Goal: Task Accomplishment & Management: Complete application form

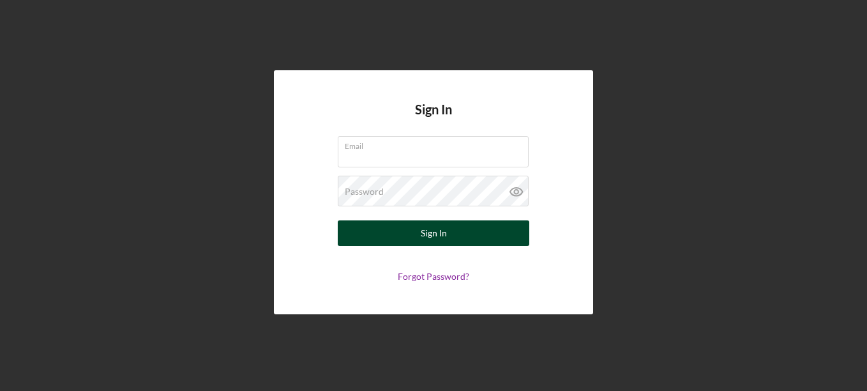
type input "[EMAIL_ADDRESS][DOMAIN_NAME]"
click at [403, 234] on button "Sign In" at bounding box center [433, 233] width 191 height 26
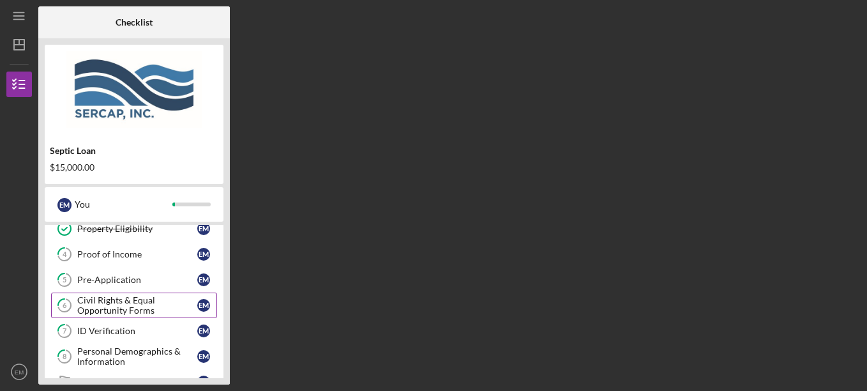
scroll to position [64, 0]
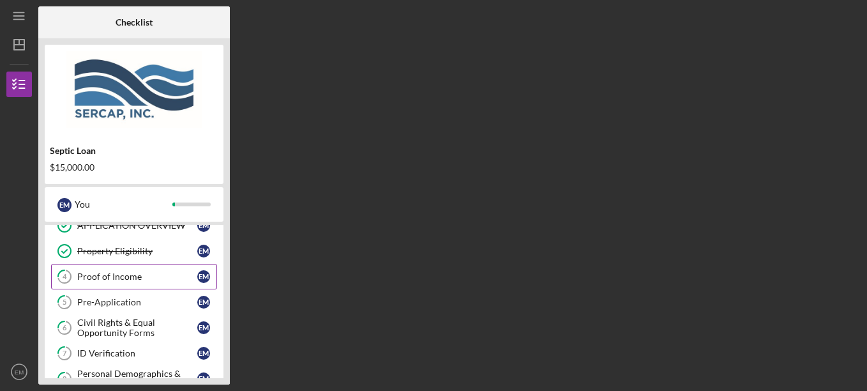
click at [94, 279] on div "Proof of Income" at bounding box center [137, 276] width 120 height 10
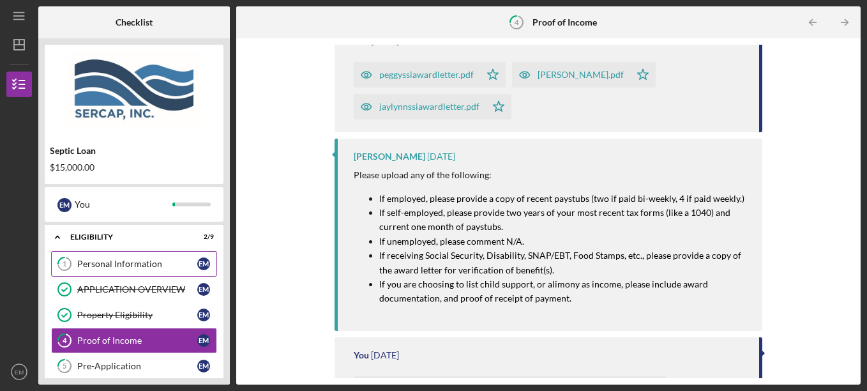
click at [102, 263] on div "Personal Information" at bounding box center [137, 263] width 120 height 10
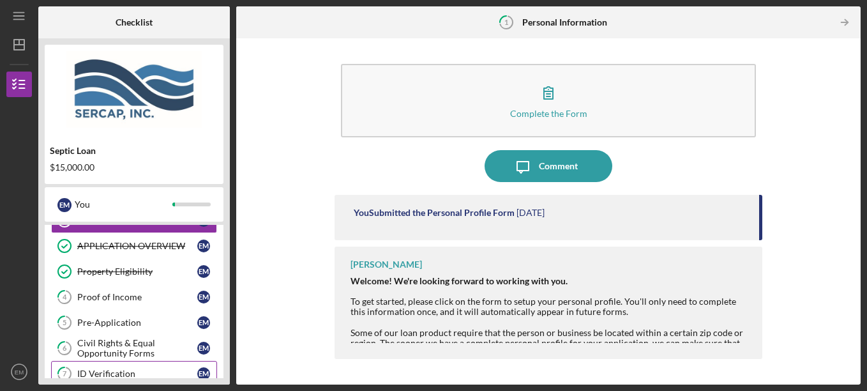
scroll to position [64, 0]
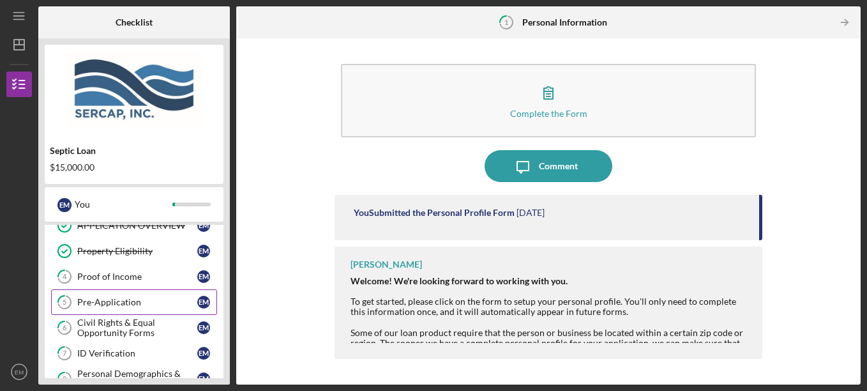
click at [113, 301] on div "Pre-Application" at bounding box center [137, 302] width 120 height 10
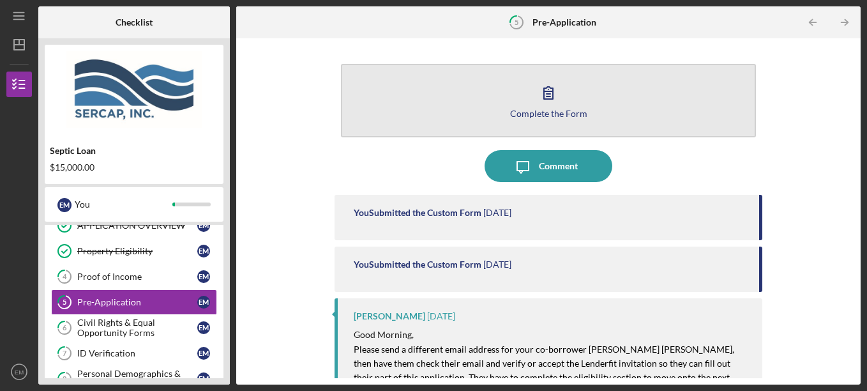
click at [555, 100] on icon "button" at bounding box center [548, 93] width 32 height 32
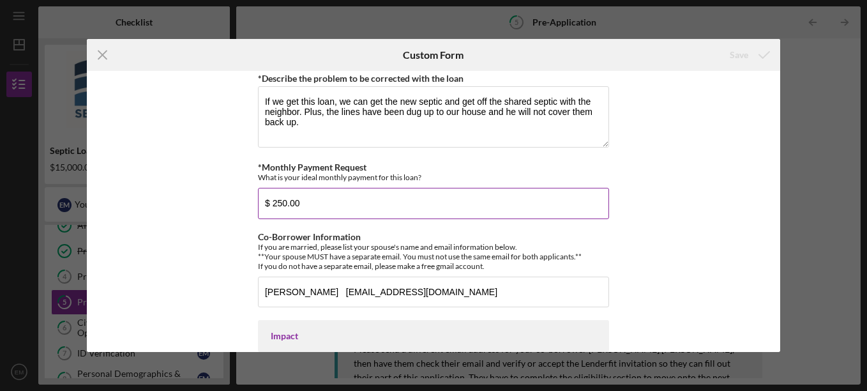
scroll to position [824, 0]
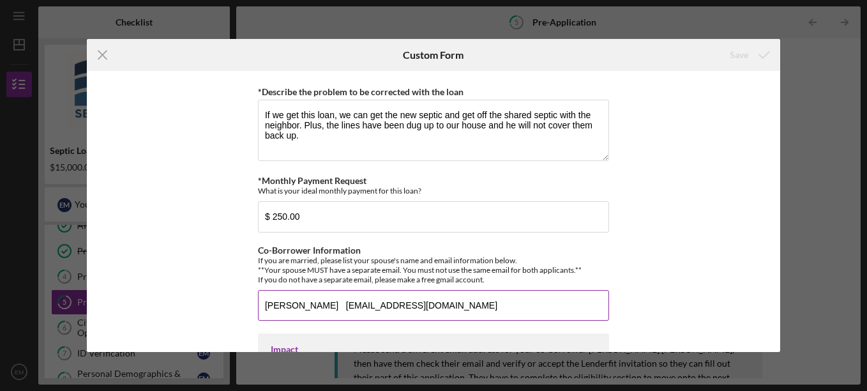
click at [339, 301] on input "[PERSON_NAME] [EMAIL_ADDRESS][DOMAIN_NAME]" at bounding box center [433, 305] width 351 height 31
click at [336, 305] on input "[PERSON_NAME] [EMAIL_ADDRESS][DOMAIN_NAME]" at bounding box center [433, 305] width 351 height 31
click at [608, 225] on div "*How did you hear about us? People INC. in [GEOGRAPHIC_DATA] VA *Number of Owne…" at bounding box center [433, 211] width 693 height 281
click at [98, 56] on icon "Icon/Menu Close" at bounding box center [103, 55] width 32 height 32
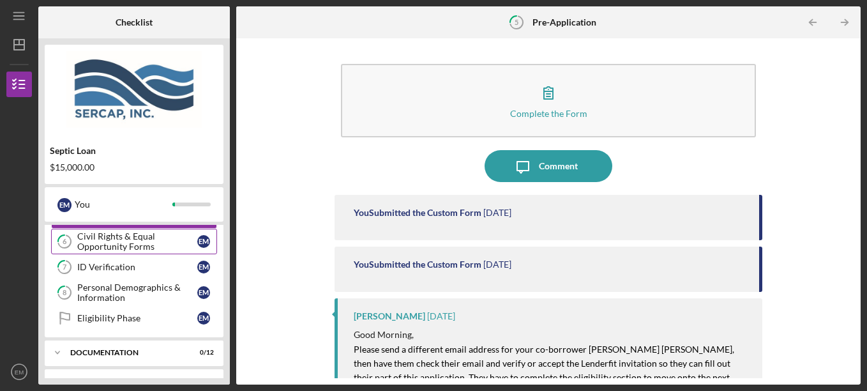
scroll to position [128, 0]
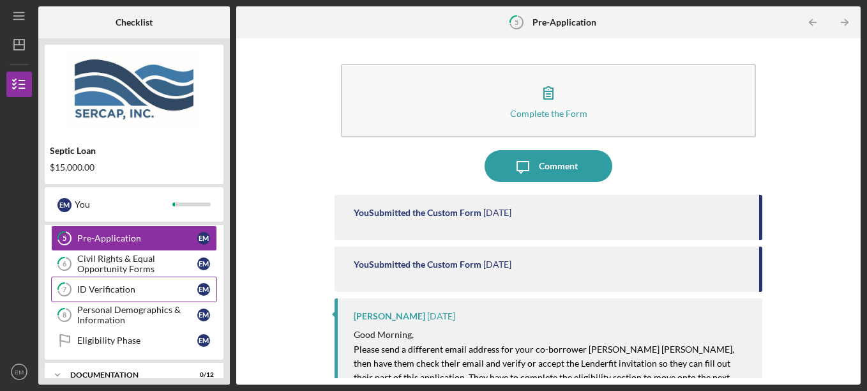
click at [98, 292] on div "ID Verification" at bounding box center [137, 289] width 120 height 10
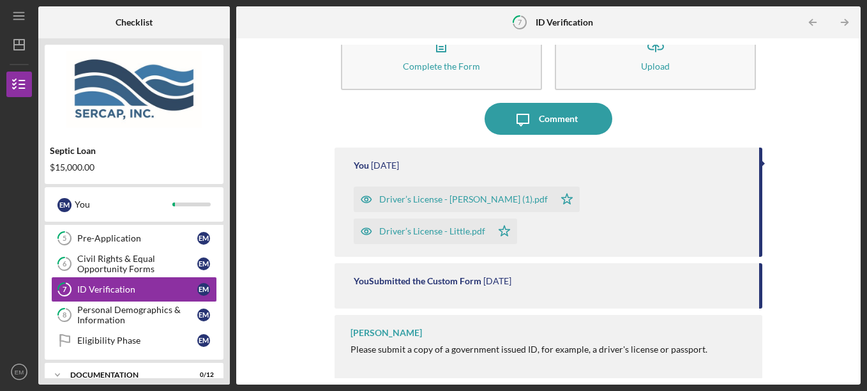
scroll to position [48, 0]
click at [144, 316] on div "Personal Demographics & Information" at bounding box center [137, 314] width 120 height 20
